Goal: Task Accomplishment & Management: Manage account settings

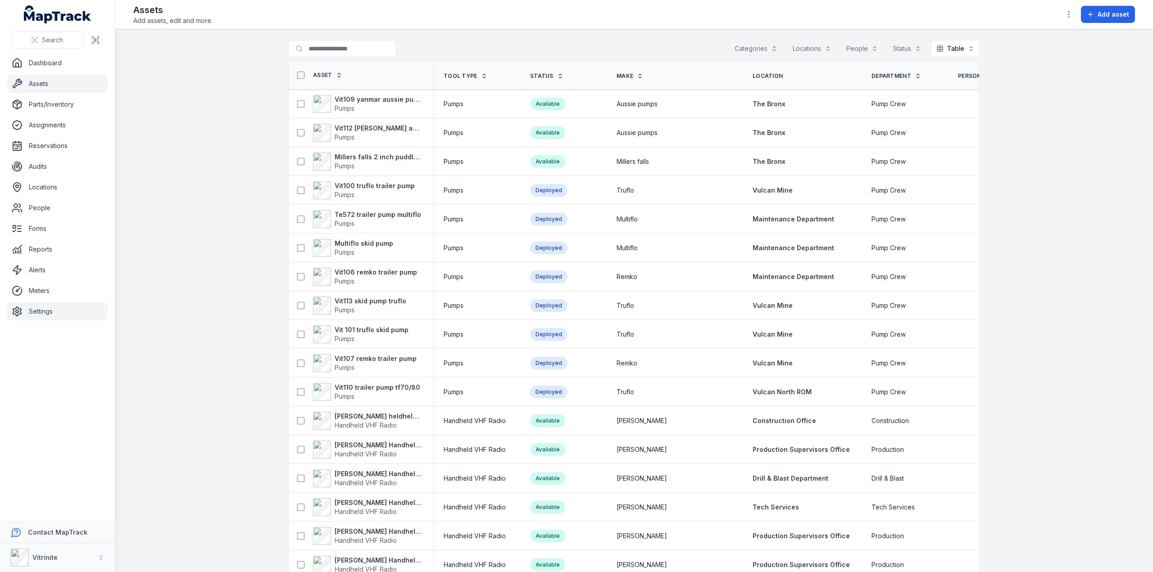
drag, startPoint x: 45, startPoint y: 312, endPoint x: 63, endPoint y: 316, distance: 18.1
click at [45, 312] on link "Settings" at bounding box center [57, 312] width 100 height 18
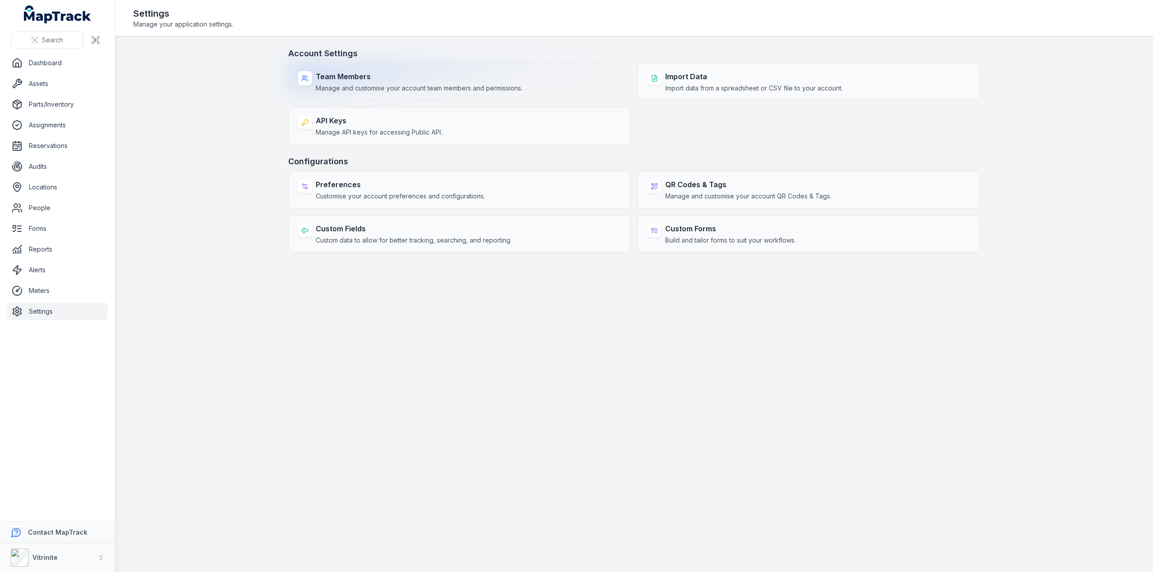
click at [425, 94] on div "Team Members Manage and customise your account team members and permissions." at bounding box center [459, 81] width 342 height 37
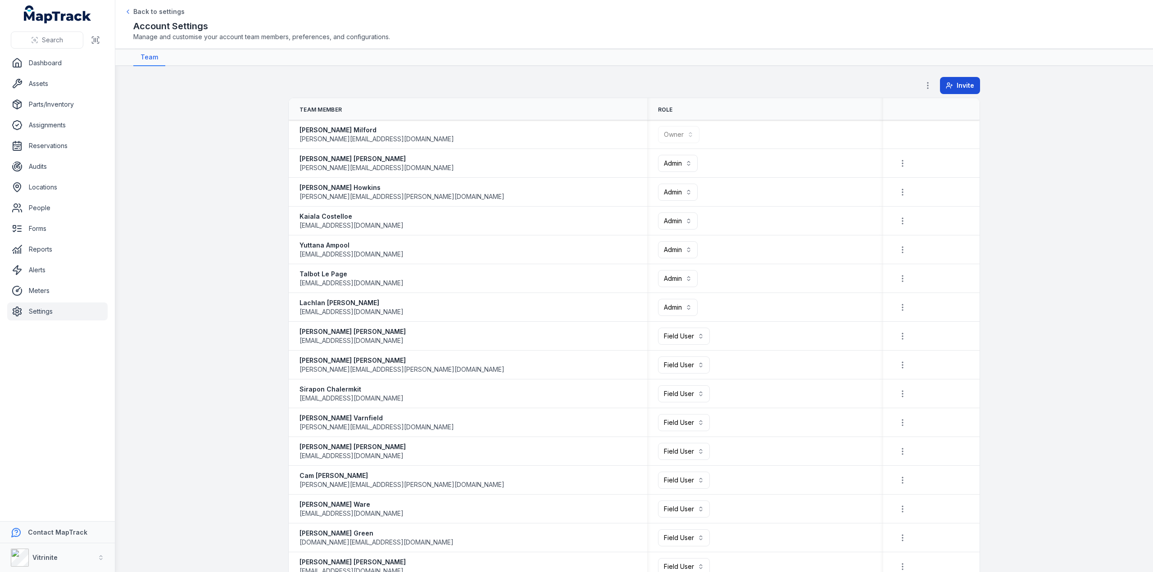
click at [957, 85] on span "Invite" at bounding box center [966, 85] width 18 height 9
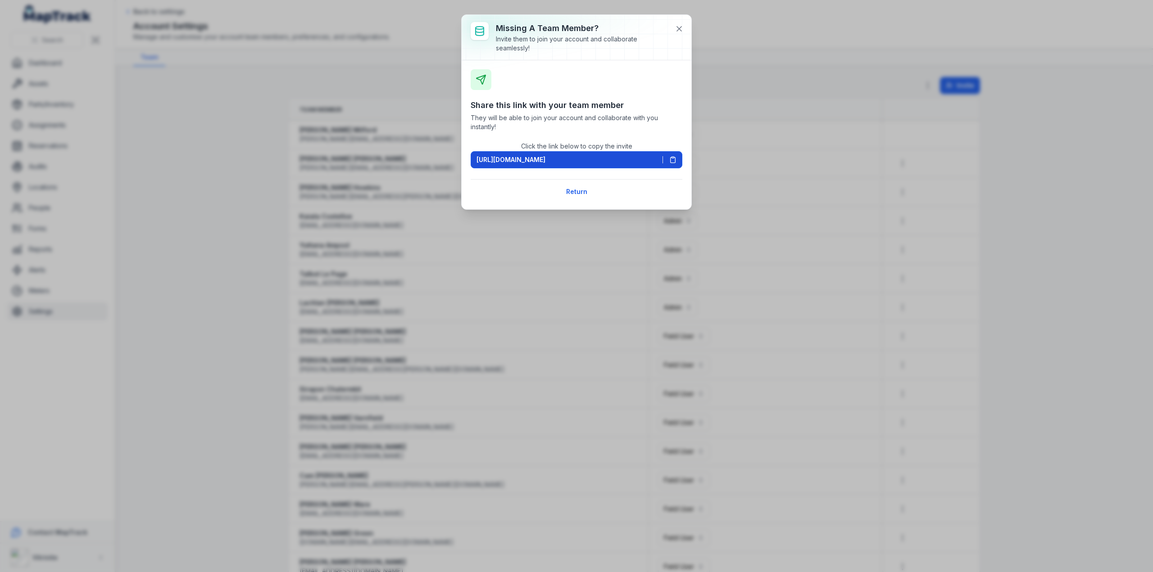
click at [673, 159] on icon at bounding box center [672, 159] width 7 height 7
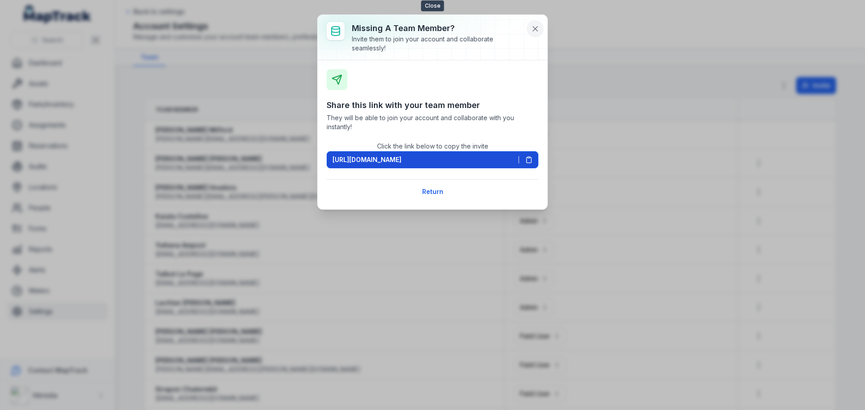
click at [536, 31] on icon at bounding box center [535, 29] width 5 height 5
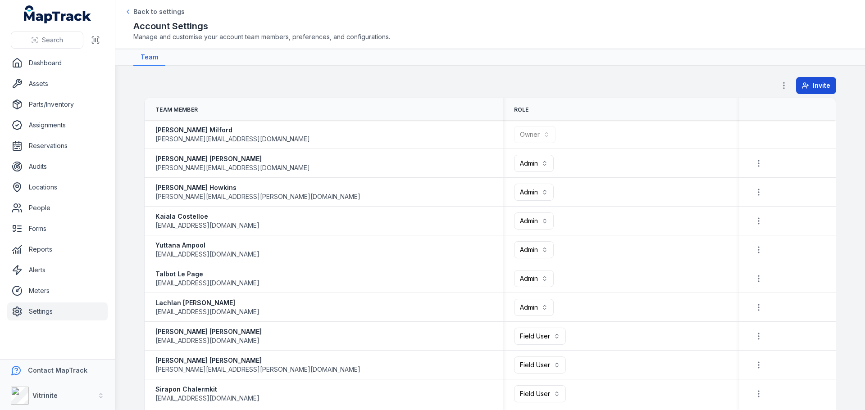
click at [812, 87] on span "Invite" at bounding box center [821, 85] width 18 height 9
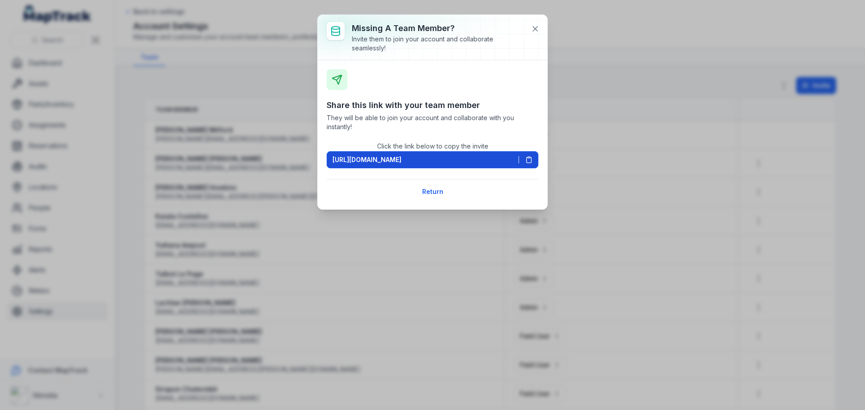
click at [529, 159] on icon at bounding box center [528, 159] width 7 height 7
click at [537, 28] on icon at bounding box center [534, 28] width 9 height 9
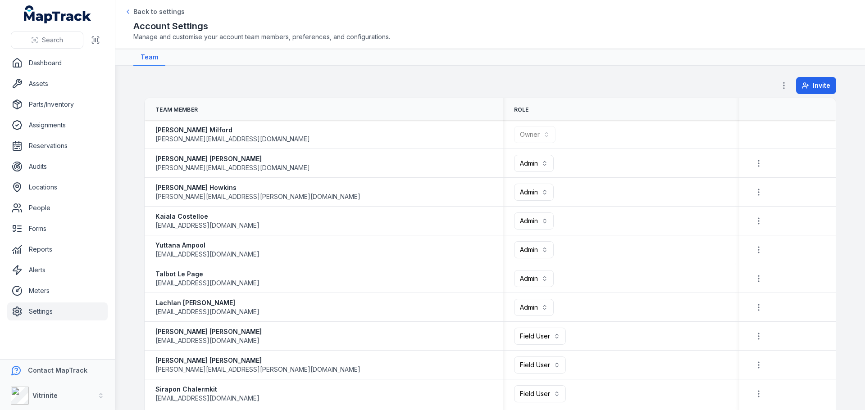
click at [41, 52] on div "Search" at bounding box center [57, 40] width 115 height 28
click at [41, 64] on link "Dashboard" at bounding box center [57, 63] width 100 height 18
